Goal: Information Seeking & Learning: Learn about a topic

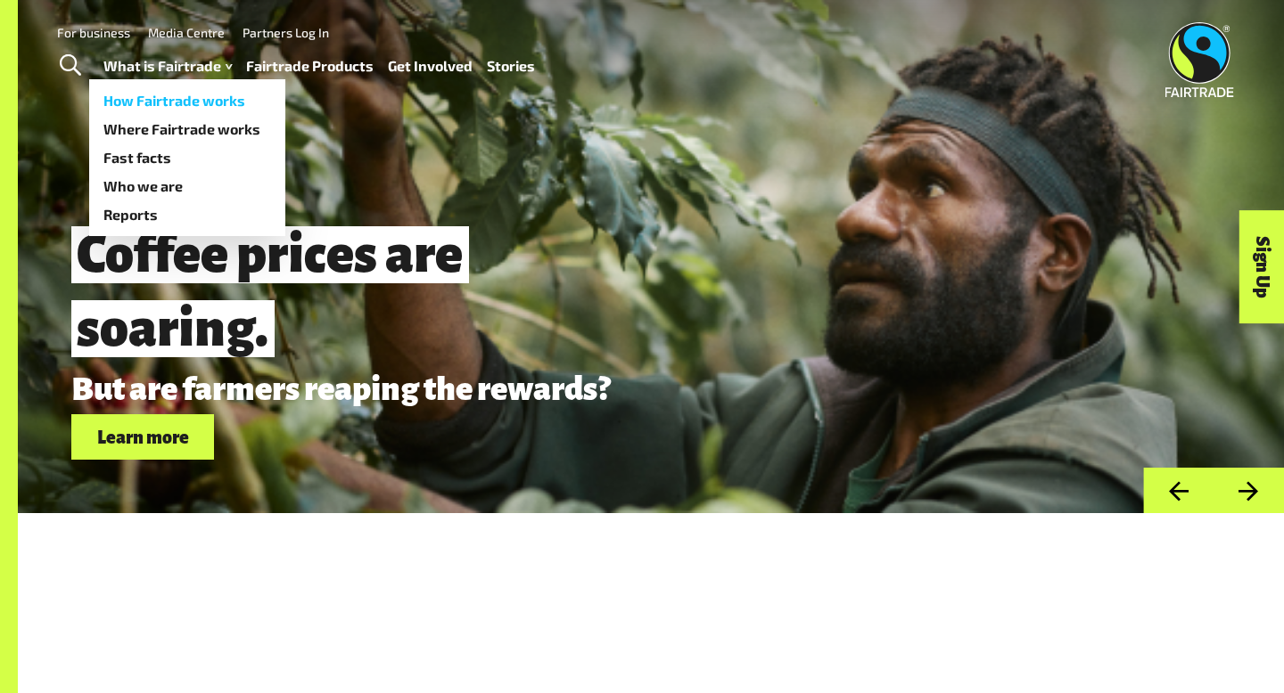
click at [195, 95] on link "How Fairtrade works" at bounding box center [187, 100] width 196 height 29
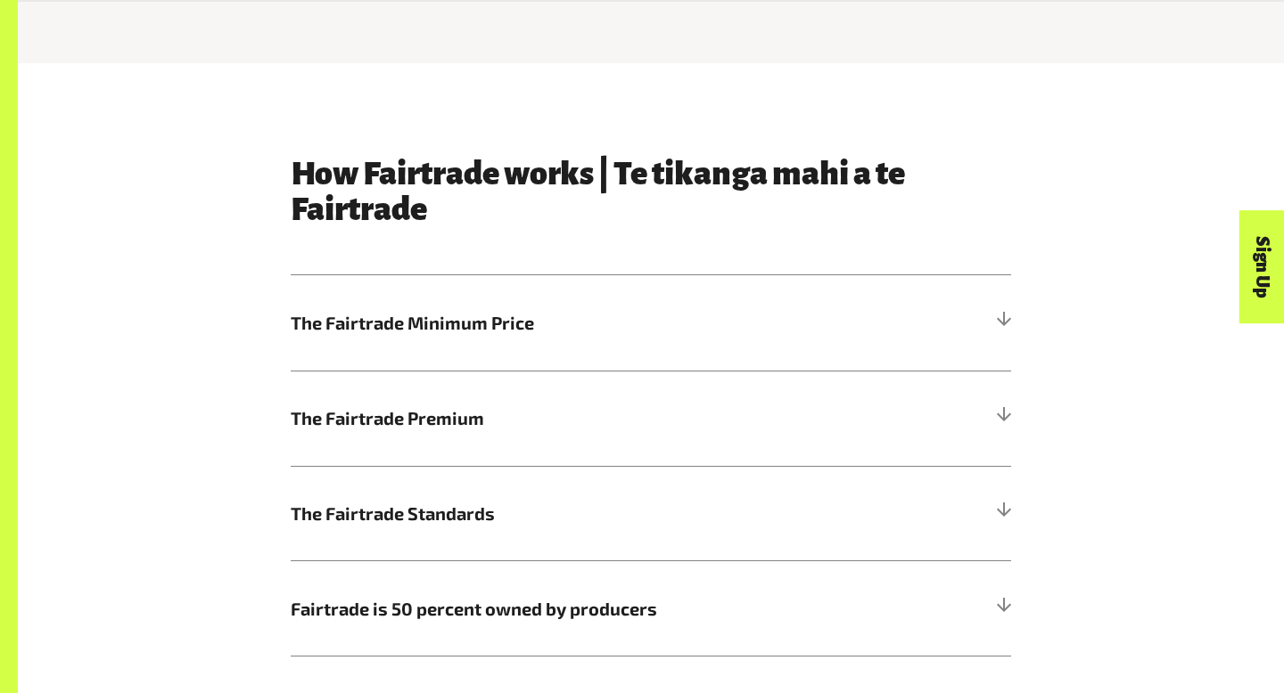
scroll to position [874, 0]
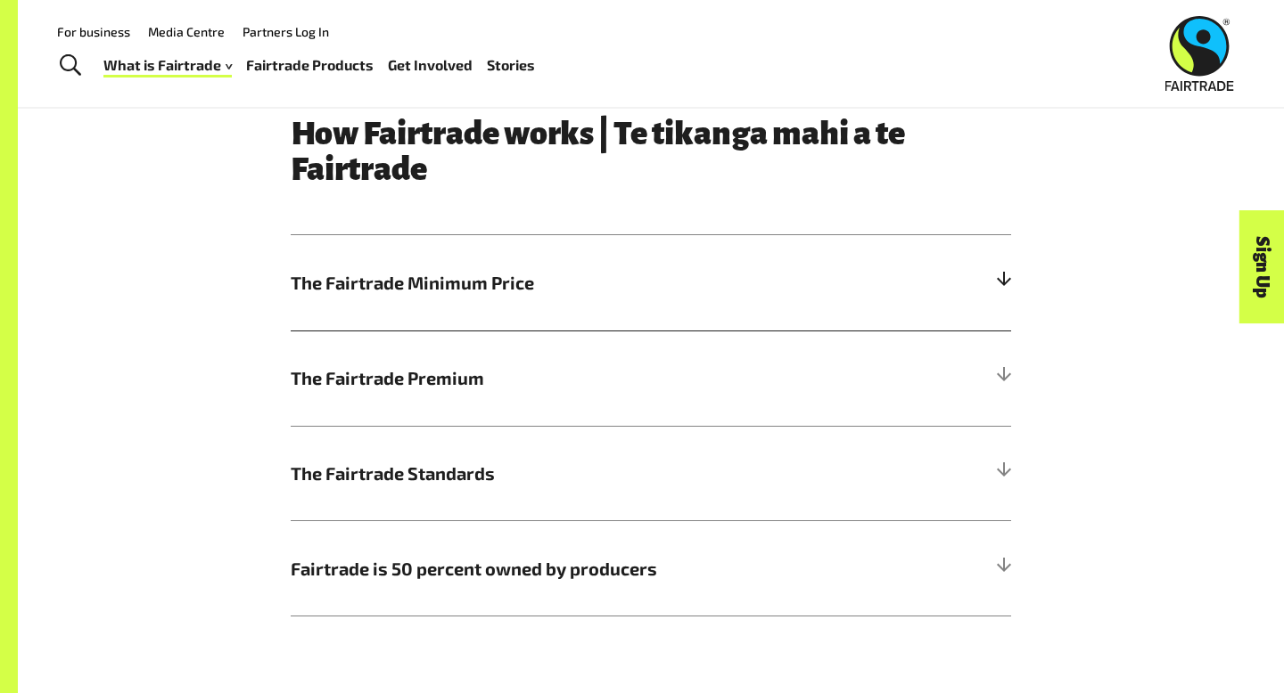
click at [546, 275] on span "The Fairtrade Minimum Price" at bounding box center [561, 282] width 540 height 27
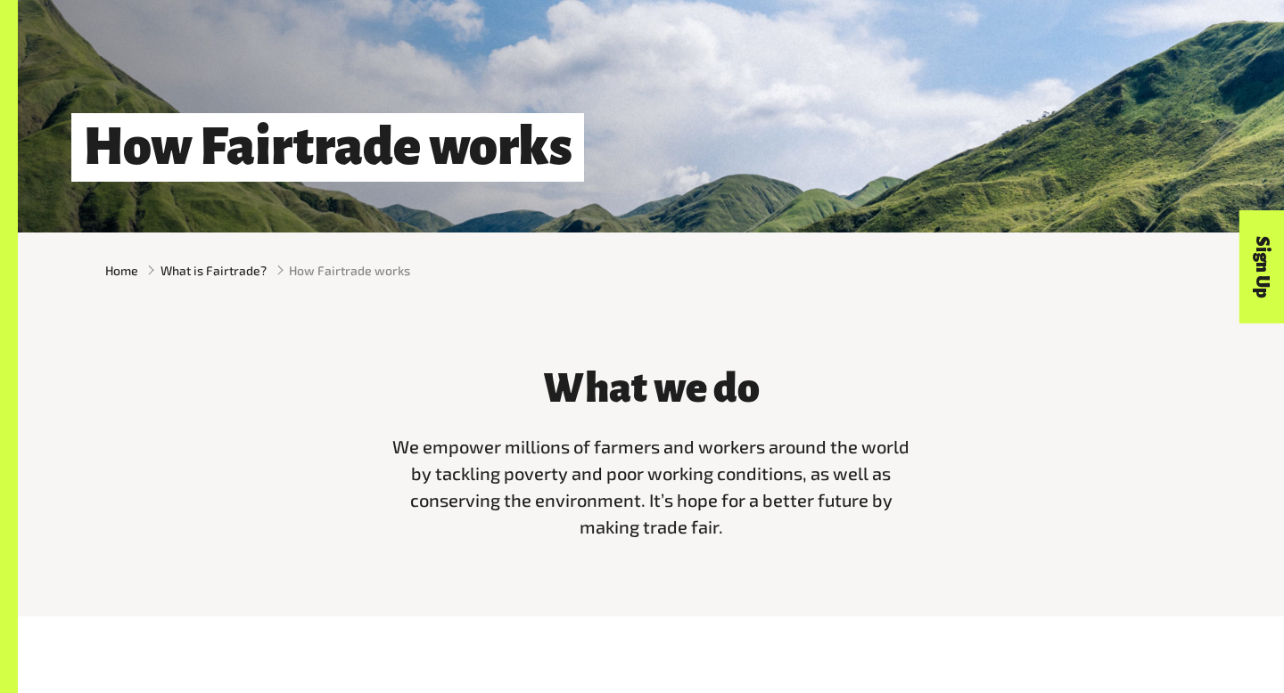
scroll to position [366, 0]
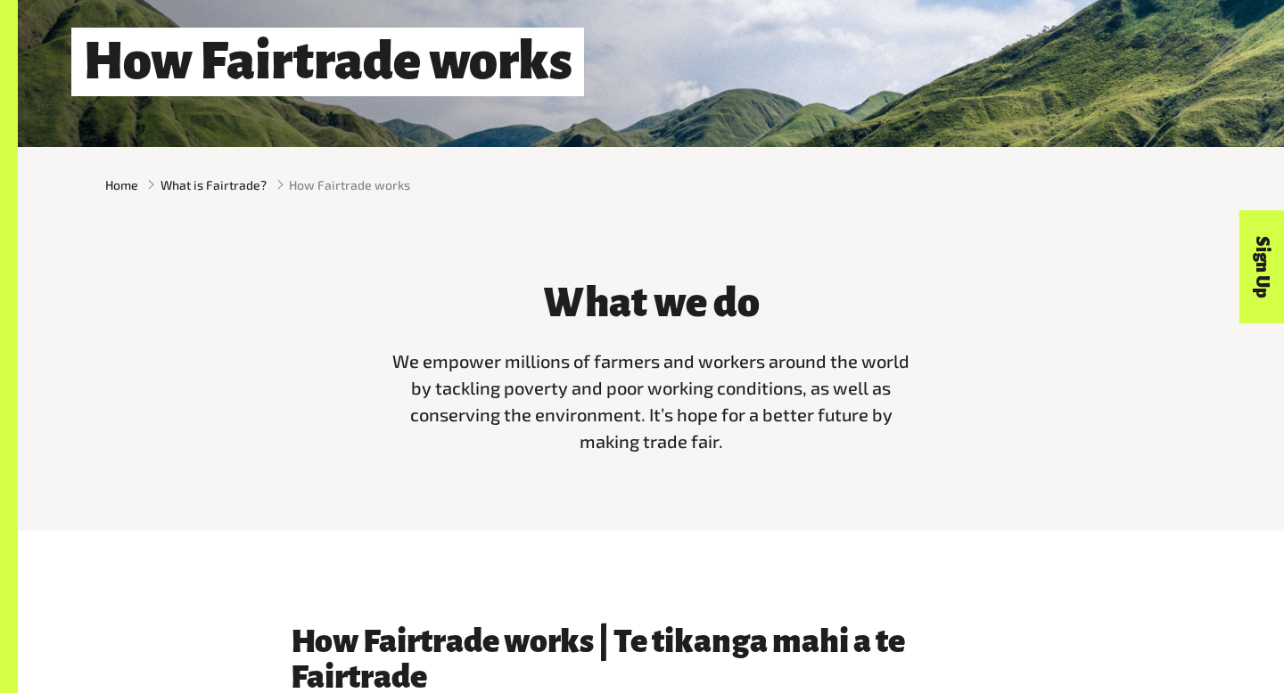
drag, startPoint x: 367, startPoint y: 345, endPoint x: 842, endPoint y: 453, distance: 487.2
click at [842, 453] on div "What we do We empower millions of farmers and workers around the world by tackl…" at bounding box center [650, 363] width 1112 height 210
copy span "We empower millions of farmers and workers around the world by tackling poverty…"
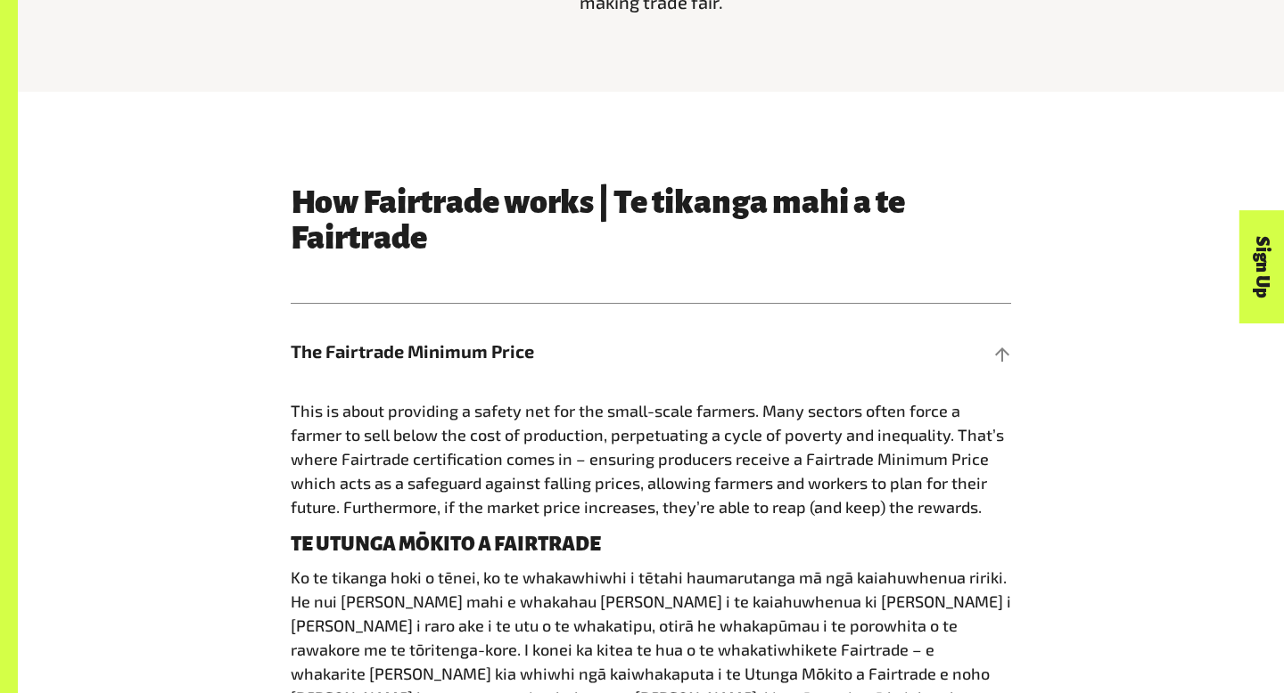
scroll to position [808, 0]
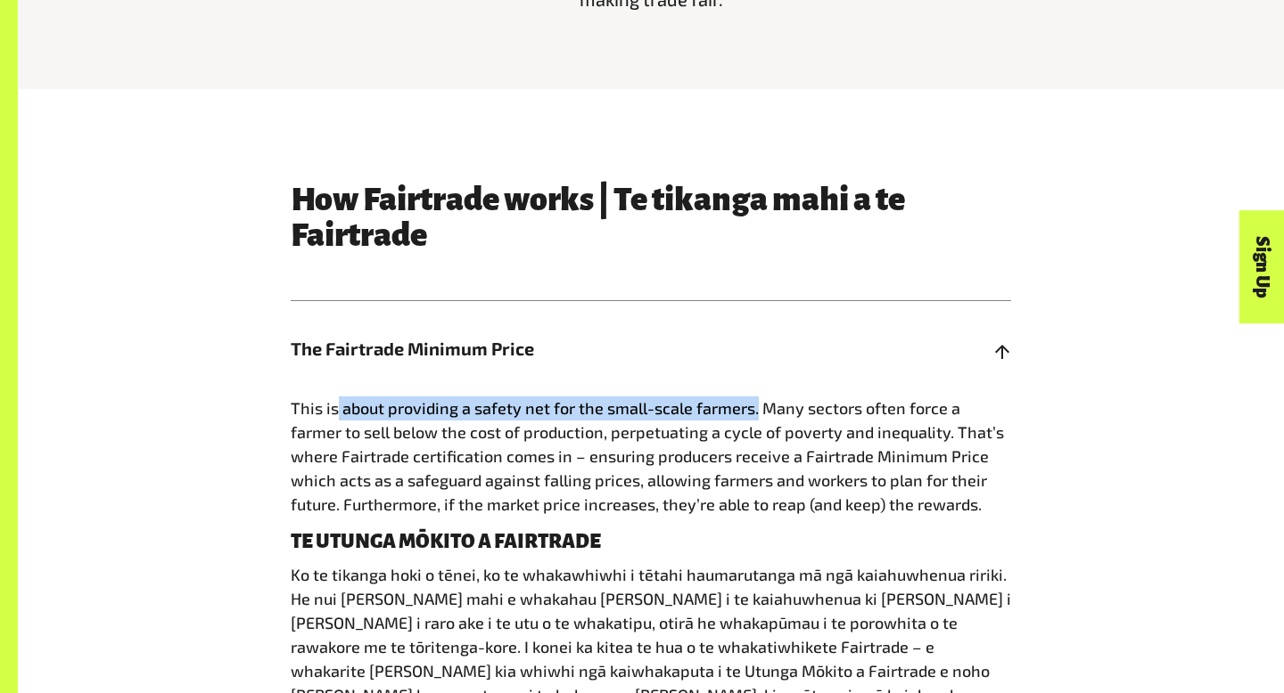
drag, startPoint x: 338, startPoint y: 412, endPoint x: 752, endPoint y: 406, distance: 414.5
click at [754, 408] on span "This is about providing a safety net for the small-scale farmers. Many sectors …" at bounding box center [647, 456] width 713 height 116
copy span "about providing a safety net for the small-scale farmers."
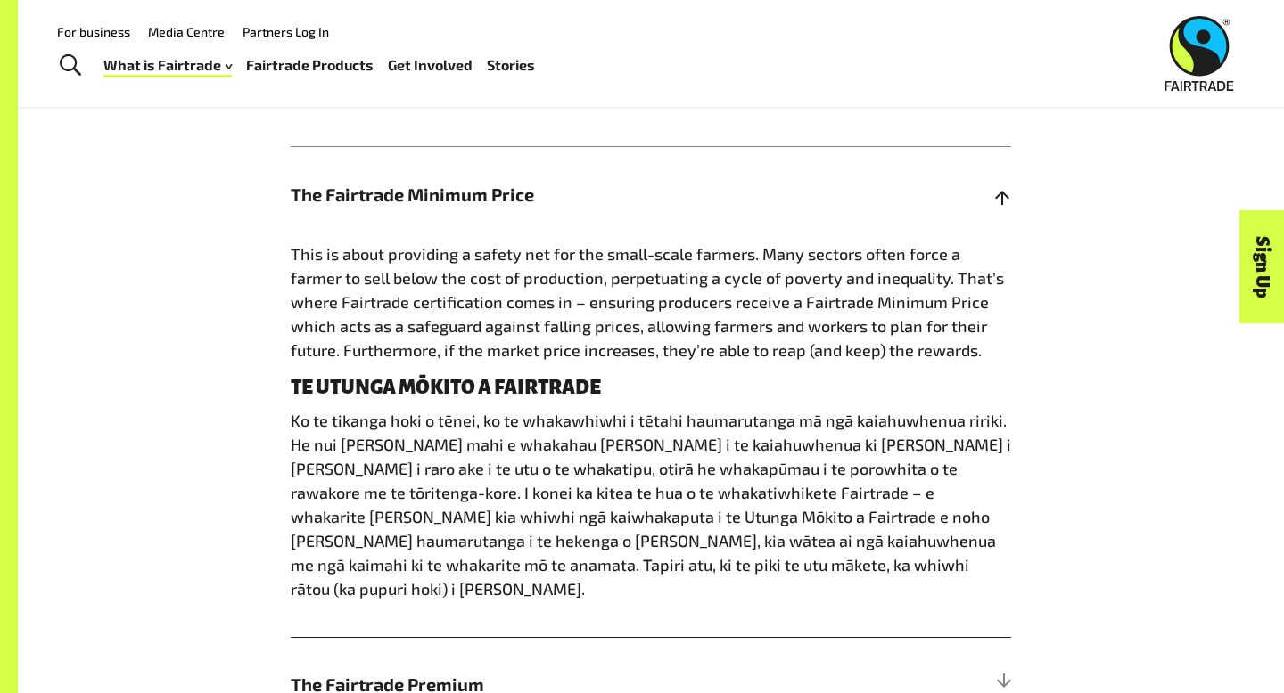
scroll to position [809, 0]
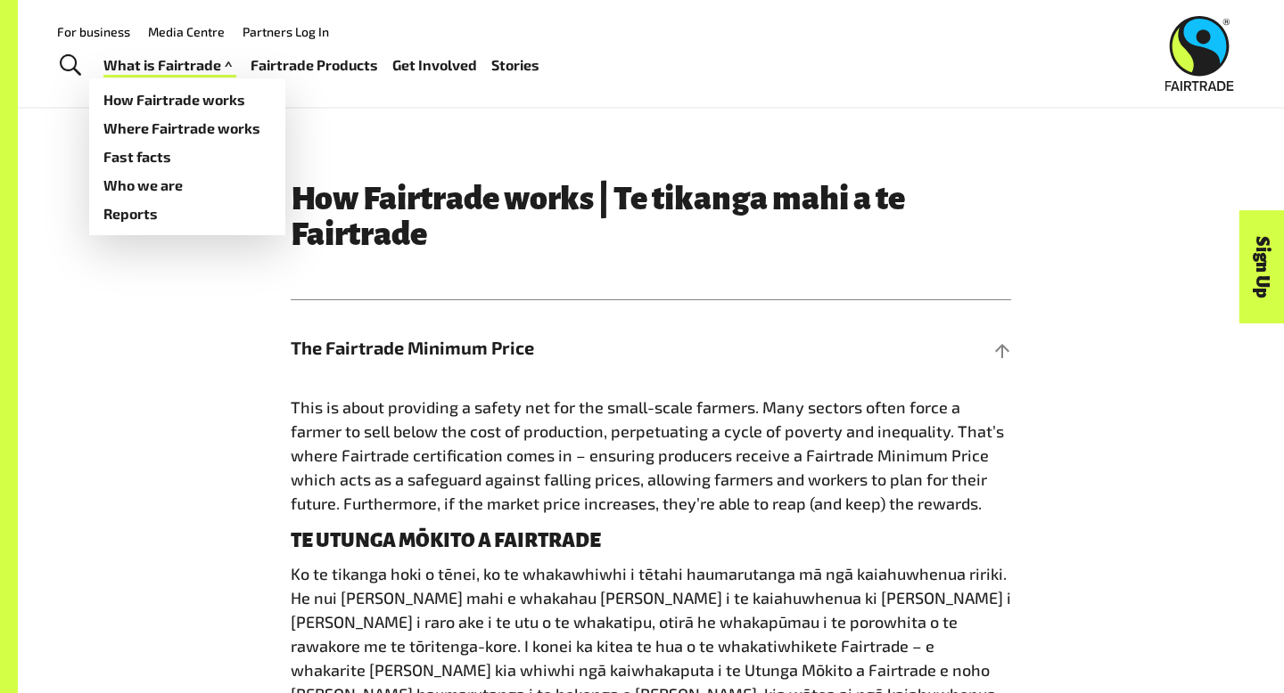
click at [203, 64] on link "What is Fairtrade" at bounding box center [169, 66] width 133 height 26
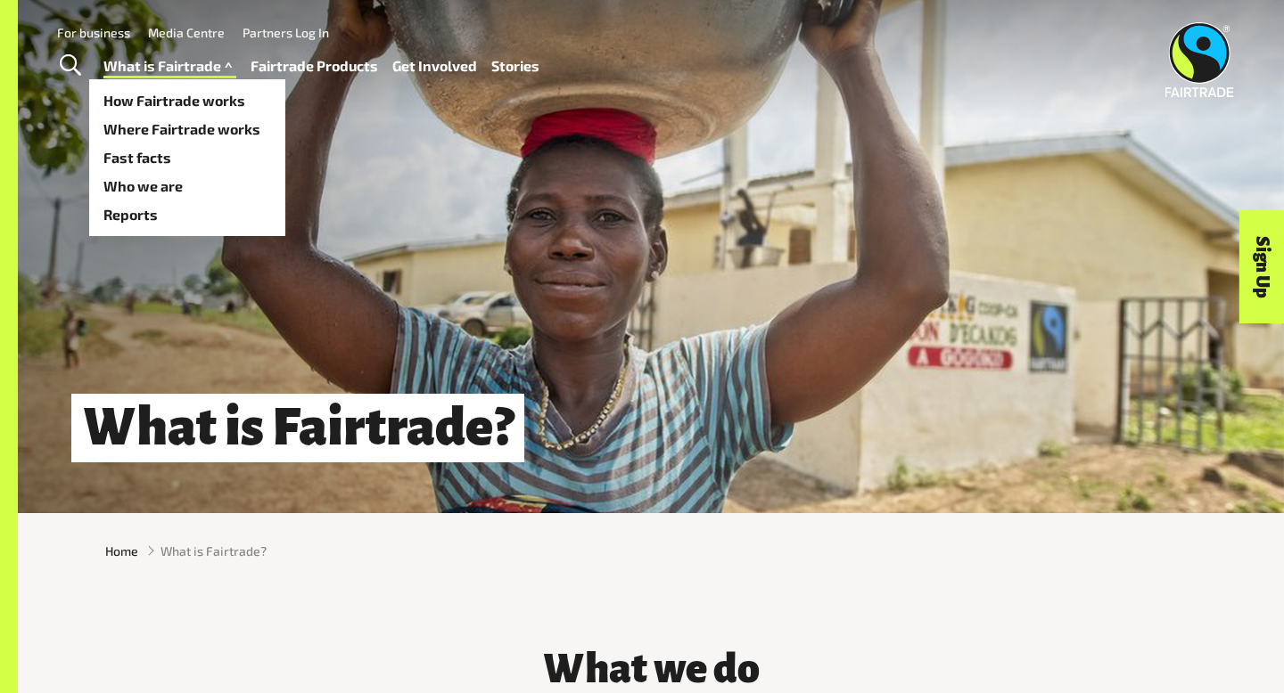
click at [207, 68] on link "What is Fairtrade" at bounding box center [169, 66] width 133 height 26
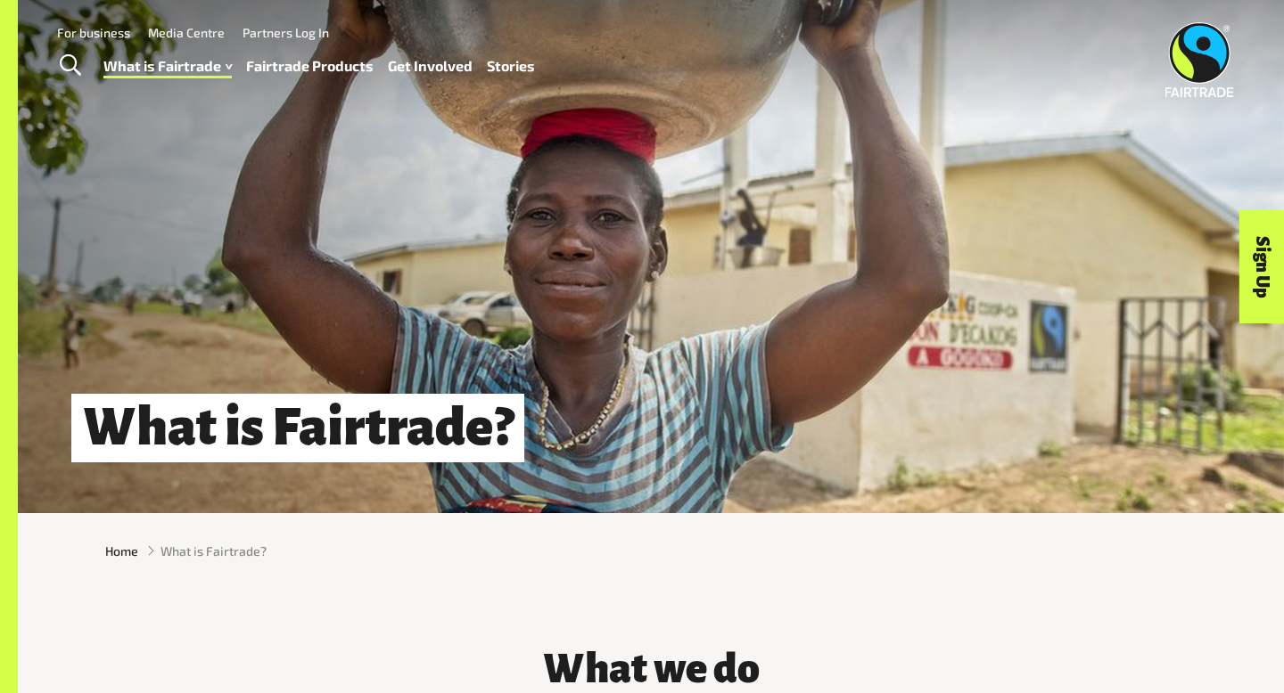
click at [391, 209] on div "What is Fairtrade?" at bounding box center [651, 256] width 1266 height 513
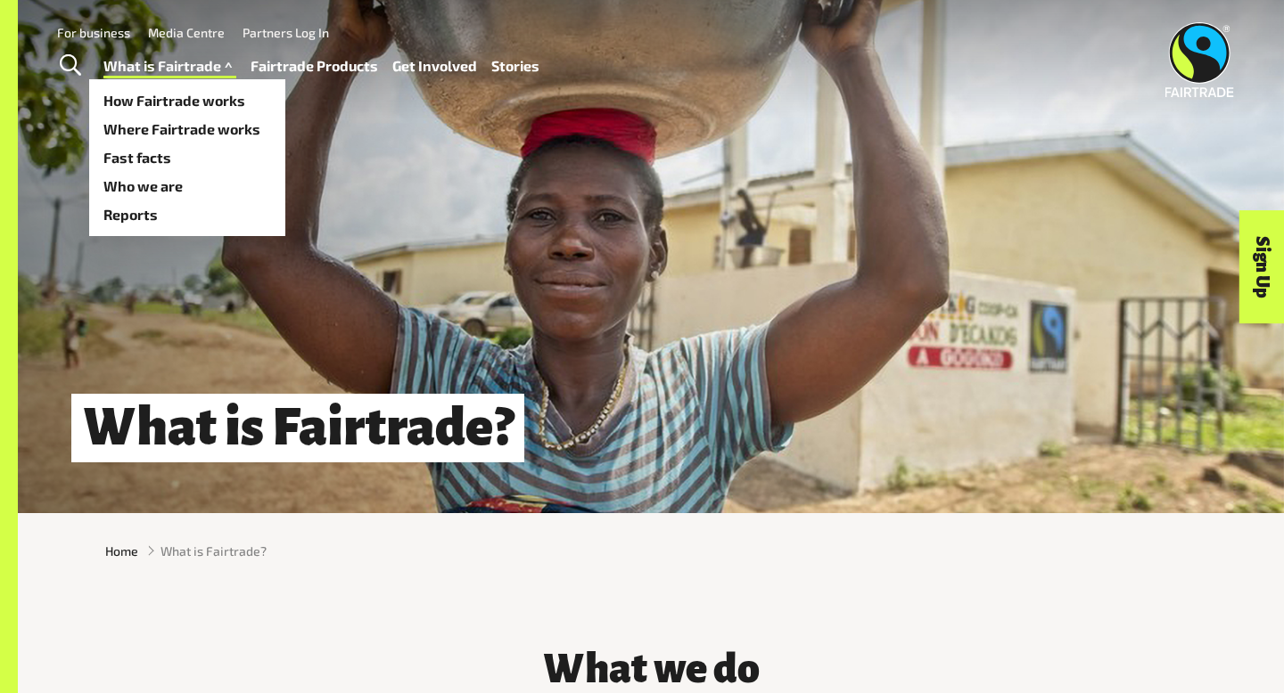
click at [175, 74] on link "What is Fairtrade" at bounding box center [169, 66] width 133 height 26
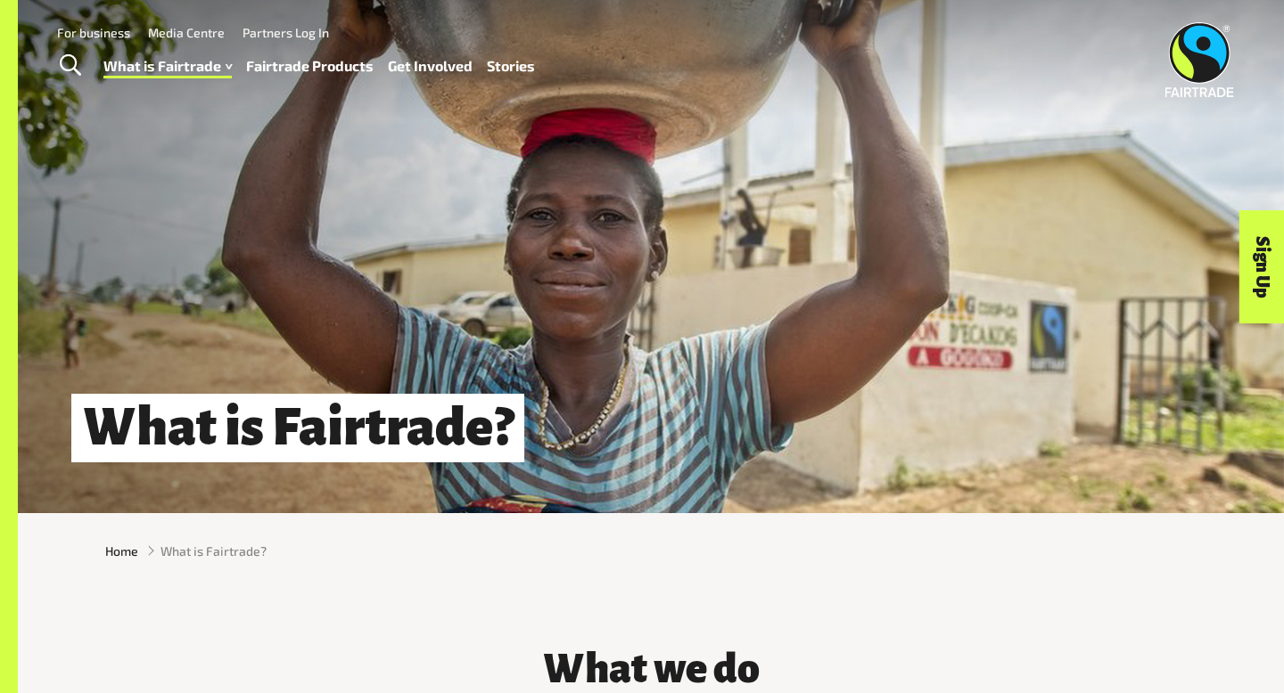
click at [175, 74] on link "What is Fairtrade" at bounding box center [167, 66] width 128 height 26
